Goal: Information Seeking & Learning: Learn about a topic

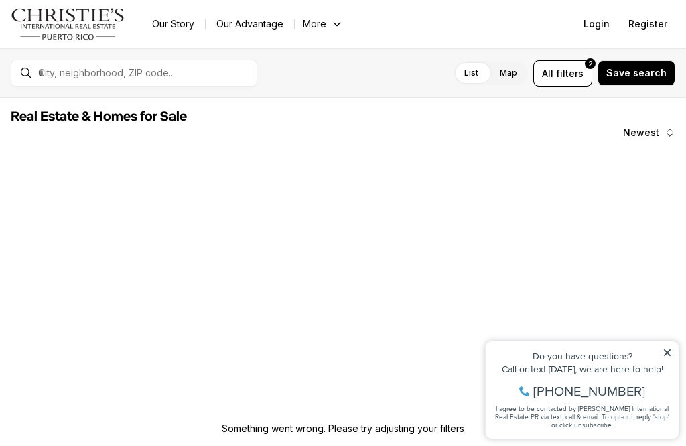
click at [665, 350] on icon at bounding box center [667, 352] width 7 height 7
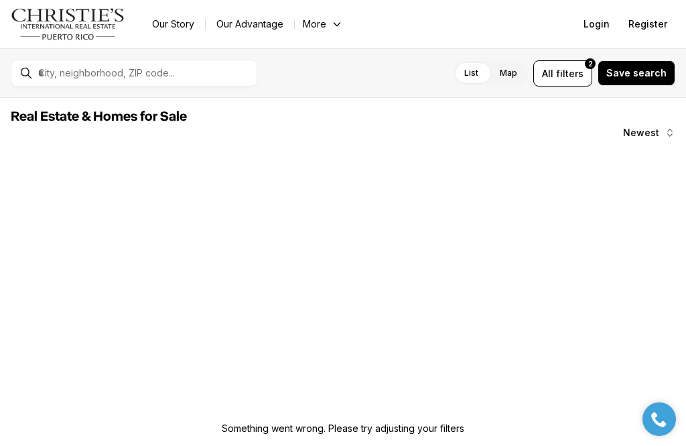
click at [582, 70] on span "filters" at bounding box center [569, 73] width 27 height 14
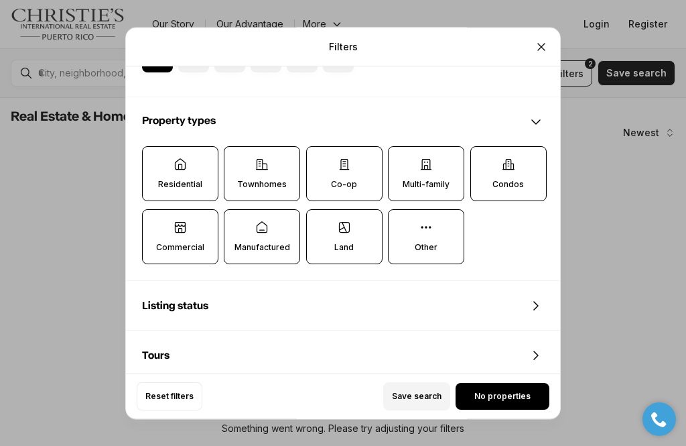
scroll to position [342, 0]
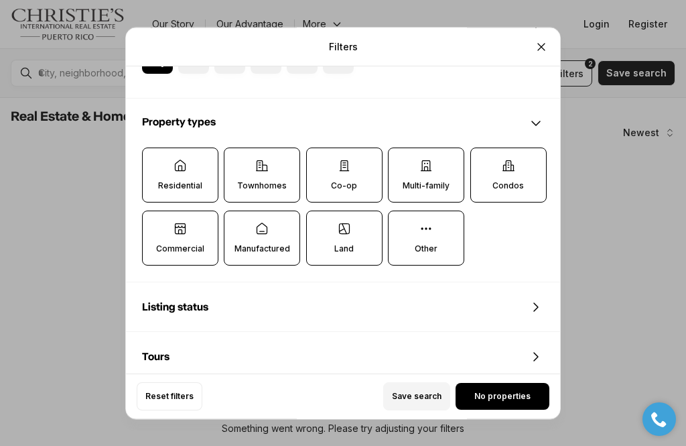
click at [266, 177] on label "Townhomes" at bounding box center [262, 174] width 76 height 55
click at [238, 161] on button "Townhomes" at bounding box center [230, 154] width 13 height 13
click at [266, 176] on label "Townhomes" at bounding box center [262, 175] width 76 height 55
click at [239, 162] on button "Townhomes" at bounding box center [231, 155] width 13 height 13
click at [187, 159] on icon at bounding box center [180, 165] width 13 height 13
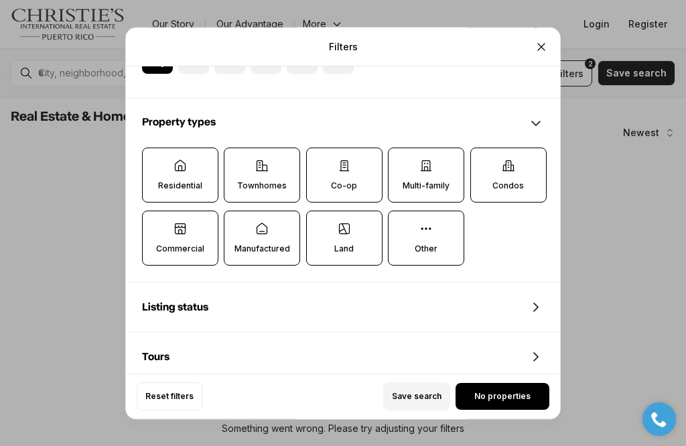
click at [156, 154] on button "Residential" at bounding box center [149, 154] width 13 height 13
click at [157, 149] on button "Residential" at bounding box center [149, 155] width 13 height 13
click at [204, 147] on label "Residential" at bounding box center [180, 174] width 76 height 55
click at [156, 148] on button "Residential" at bounding box center [149, 154] width 13 height 13
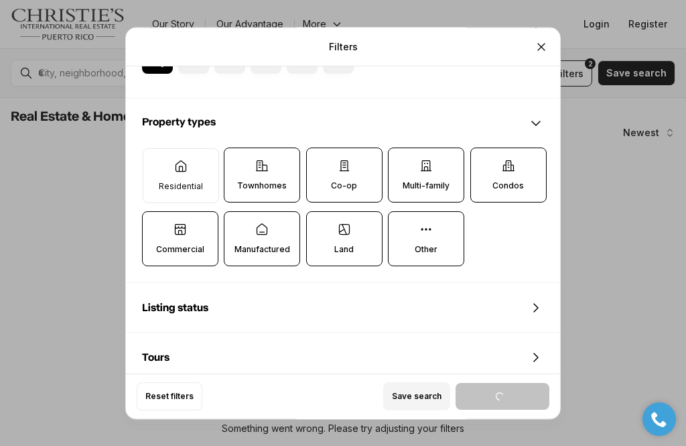
click at [208, 159] on label "Residential" at bounding box center [181, 175] width 76 height 55
click at [157, 159] on button "Residential" at bounding box center [149, 155] width 13 height 13
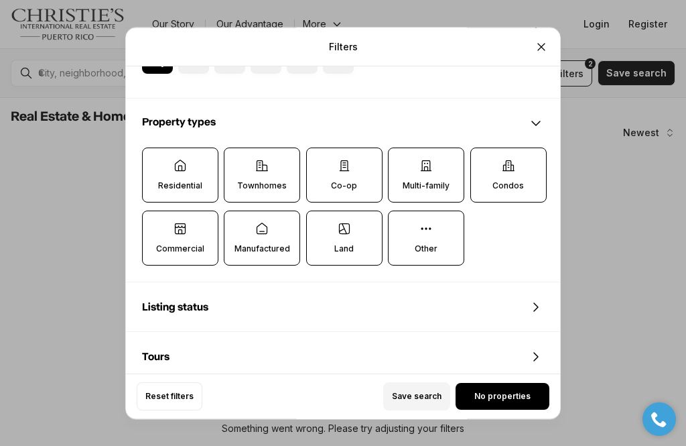
click at [502, 159] on icon at bounding box center [508, 165] width 13 height 13
click at [484, 156] on button "Condos" at bounding box center [477, 154] width 13 height 13
click at [441, 164] on label "Multi-family" at bounding box center [426, 174] width 76 height 55
click at [402, 161] on button "Multi-family" at bounding box center [395, 154] width 13 height 13
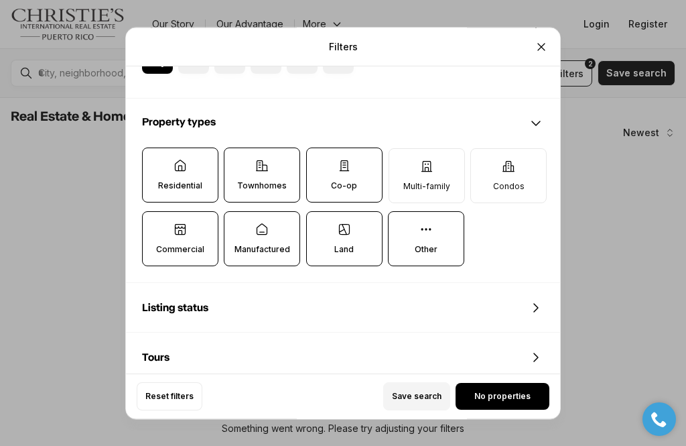
click at [373, 169] on label "Co-op" at bounding box center [344, 174] width 76 height 55
click at [320, 161] on button "Co-op" at bounding box center [313, 154] width 13 height 13
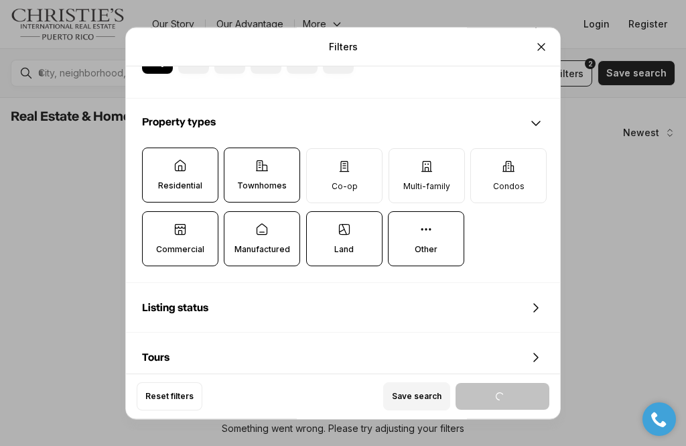
click at [287, 180] on p "Townhomes" at bounding box center [262, 185] width 50 height 11
click at [238, 161] on button "Townhomes" at bounding box center [230, 154] width 13 height 13
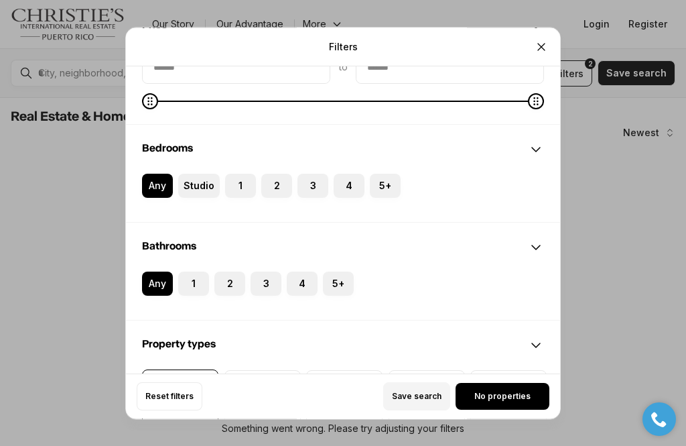
scroll to position [107, 0]
